Goal: Information Seeking & Learning: Learn about a topic

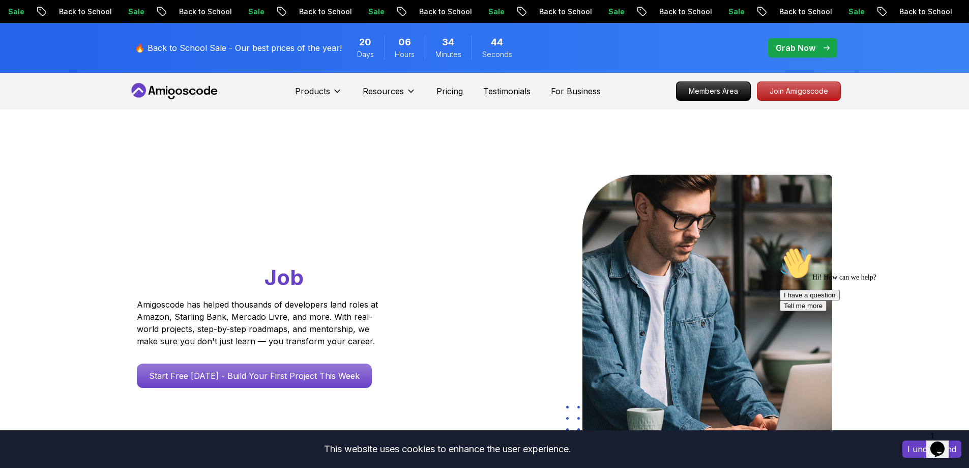
click at [468, 162] on div "Go From Learning to Hired: Master Java, Spring Boot & Cloud Skills That Get You…" at bounding box center [485, 359] width 712 height 500
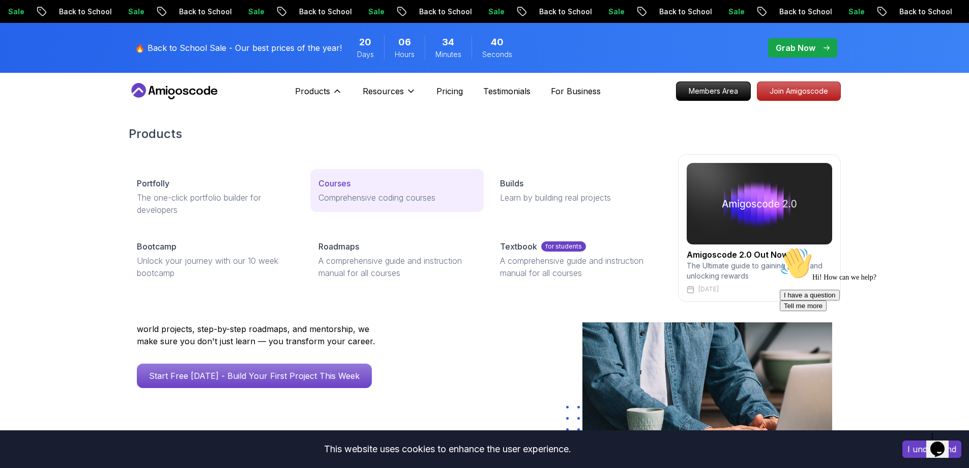
click at [411, 189] on link "Courses Comprehensive coding courses" at bounding box center [396, 190] width 173 height 43
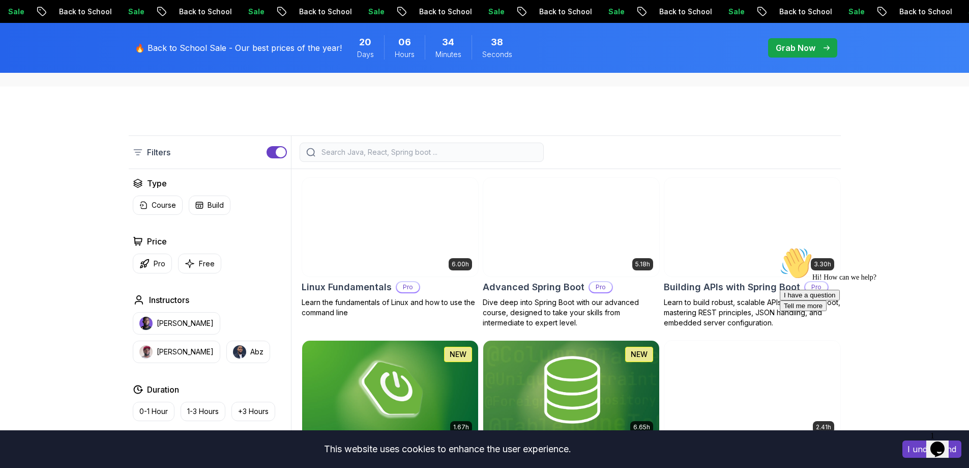
scroll to position [203, 0]
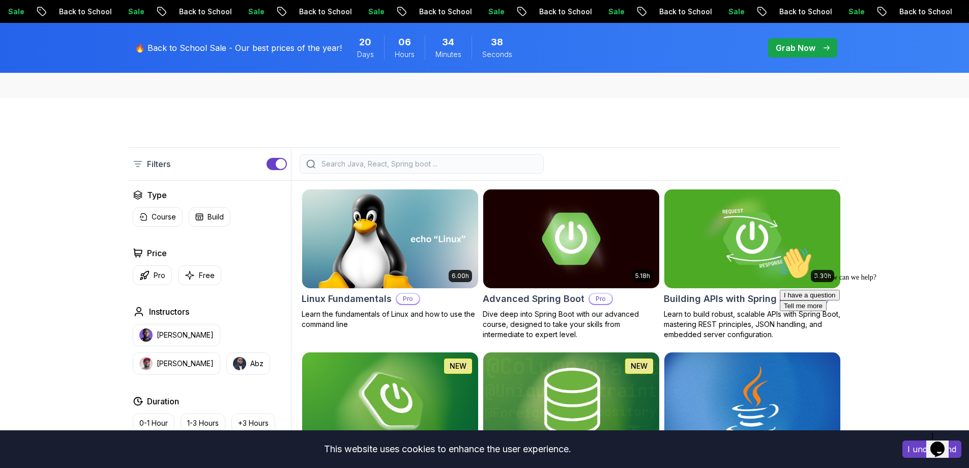
click at [433, 165] on input "search" at bounding box center [428, 164] width 218 height 10
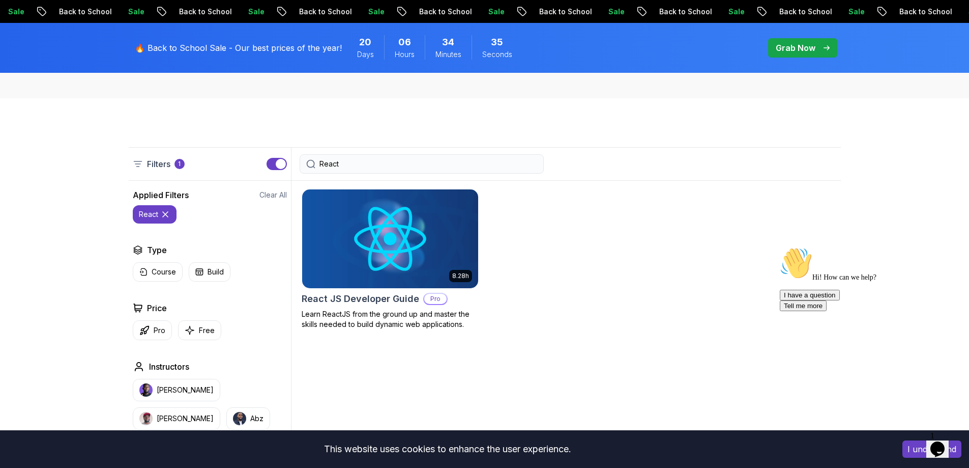
type input "React"
click at [431, 230] on img at bounding box center [390, 238] width 185 height 103
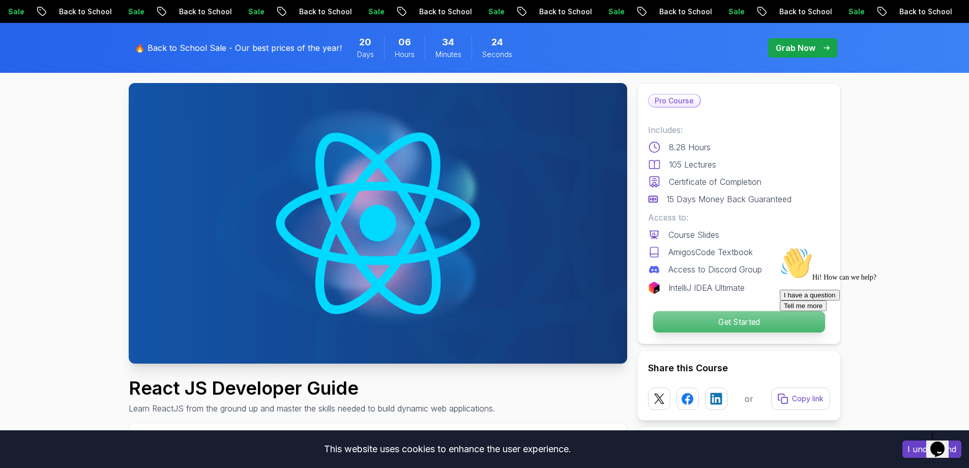
click at [704, 325] on p "Get Started" at bounding box center [739, 321] width 172 height 21
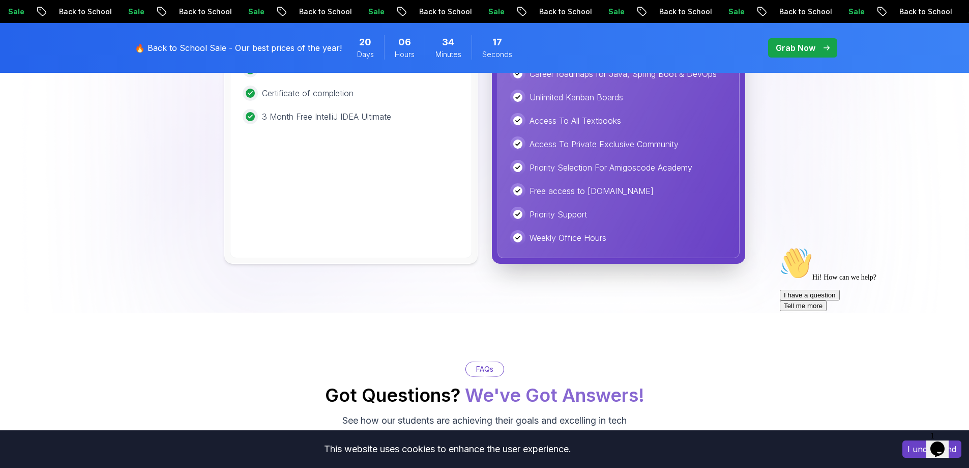
scroll to position [2501, 0]
